Goal: Information Seeking & Learning: Learn about a topic

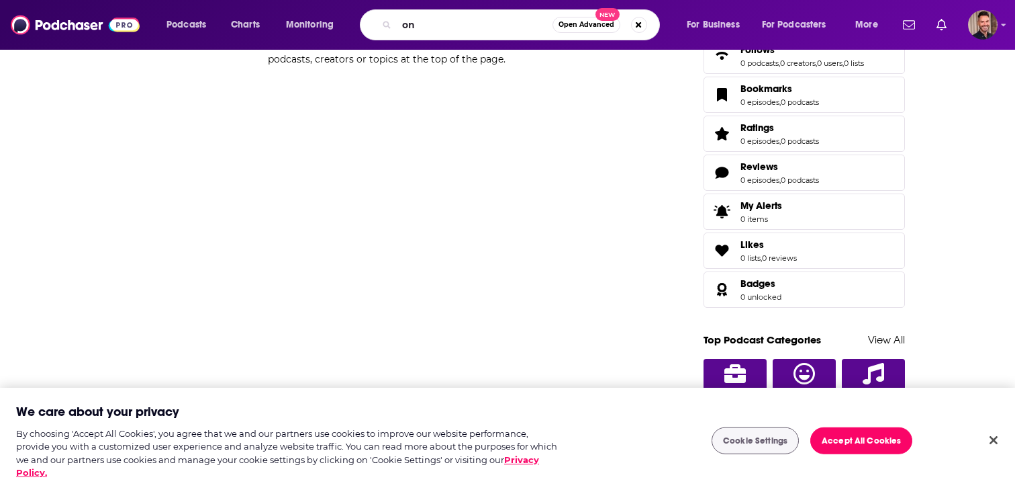
scroll to position [956, 0]
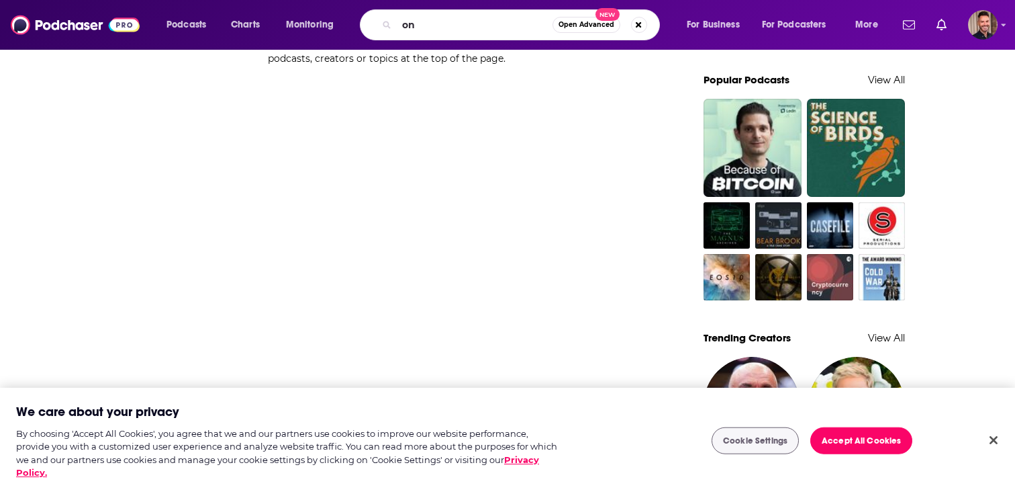
click at [419, 15] on div "on Open Advanced New" at bounding box center [510, 24] width 300 height 31
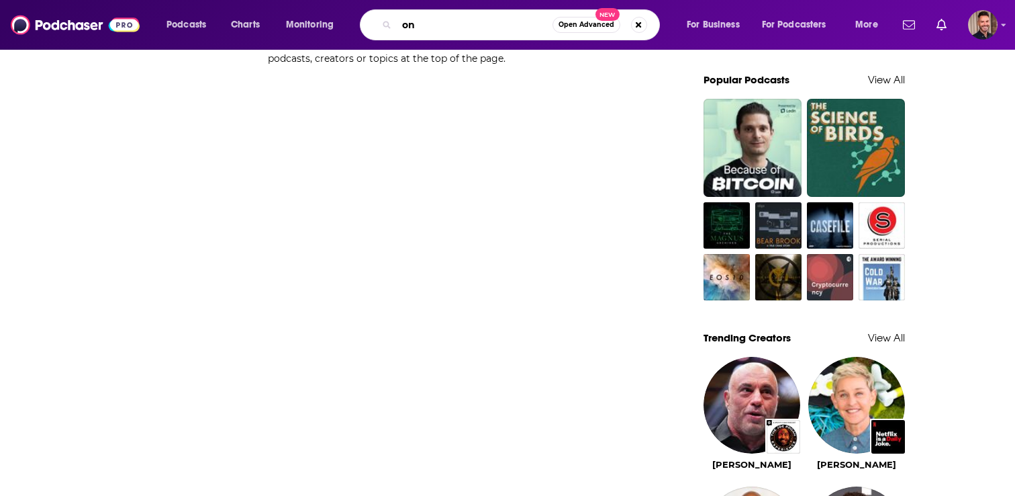
click at [427, 32] on input "on" at bounding box center [475, 24] width 156 height 21
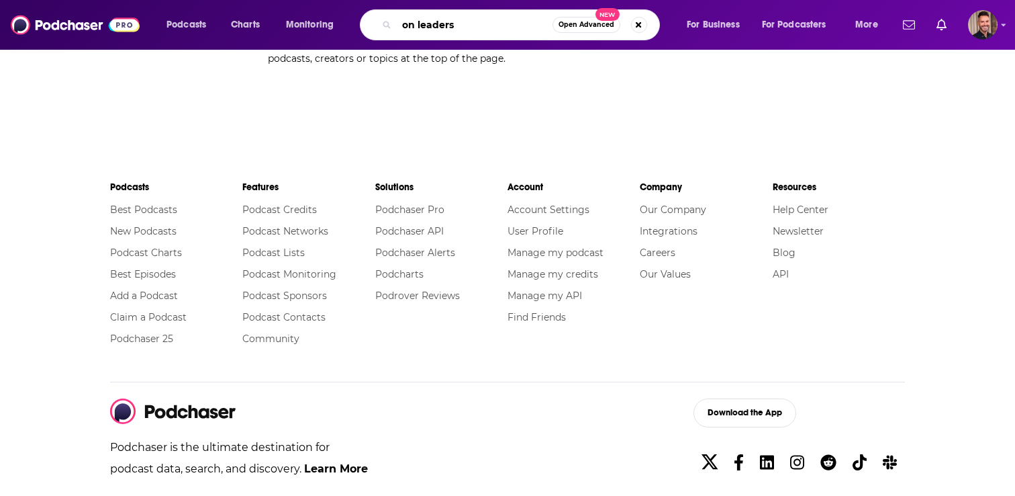
scroll to position [1264, 0]
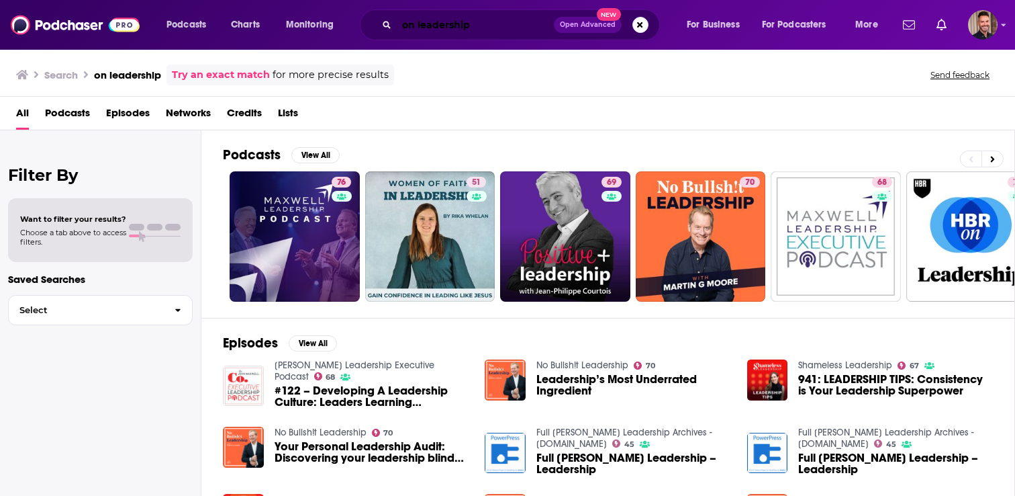
click at [419, 27] on input "on leadership" at bounding box center [475, 24] width 157 height 21
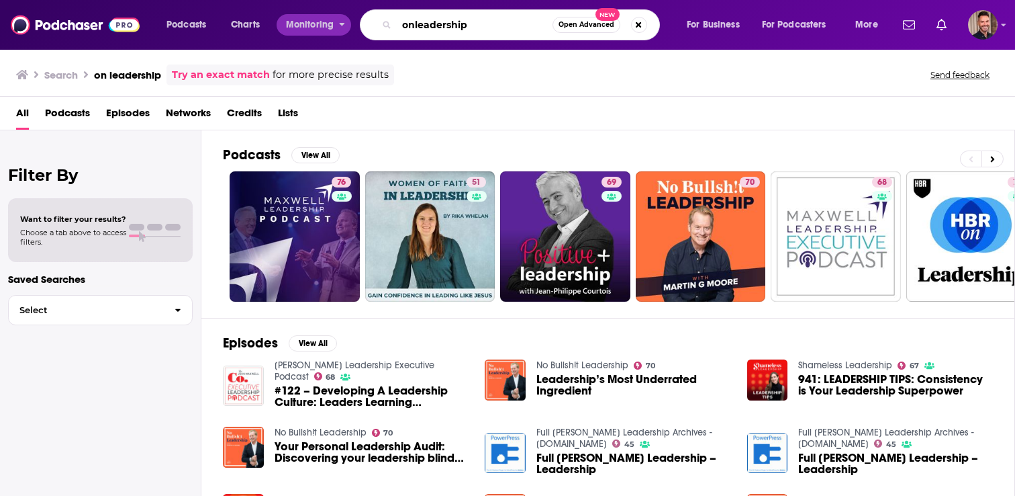
type input "onleadership"
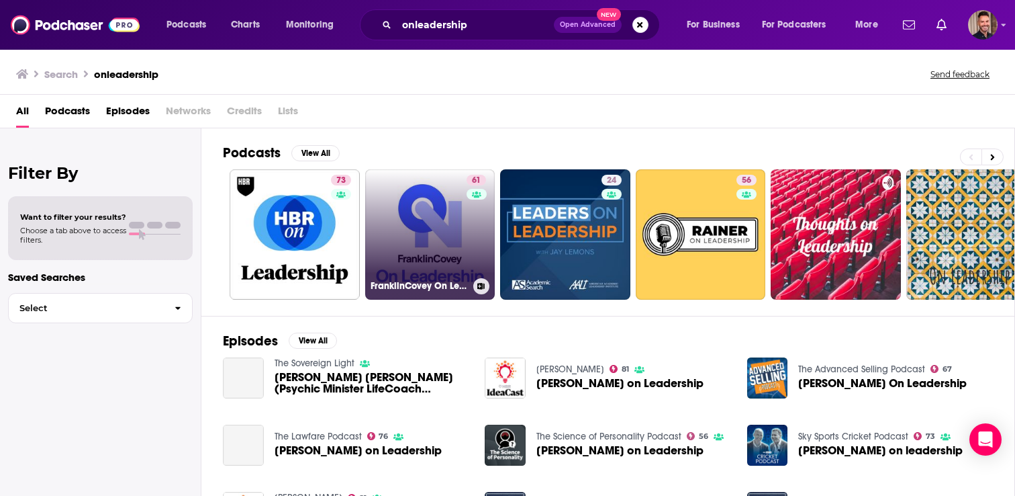
click at [418, 218] on link "61 FranklinCovey On Leadership" at bounding box center [430, 234] width 130 height 130
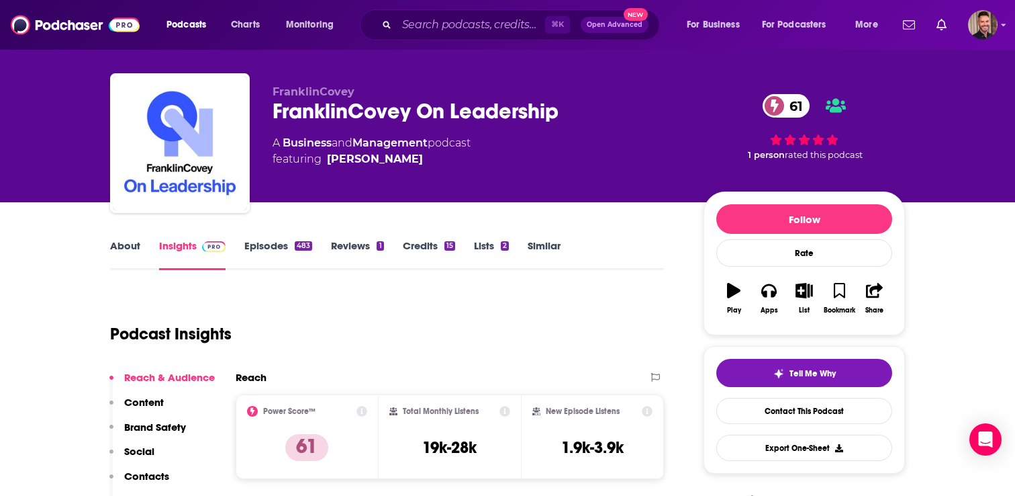
scroll to position [14, 0]
